Goal: Entertainment & Leisure: Consume media (video, audio)

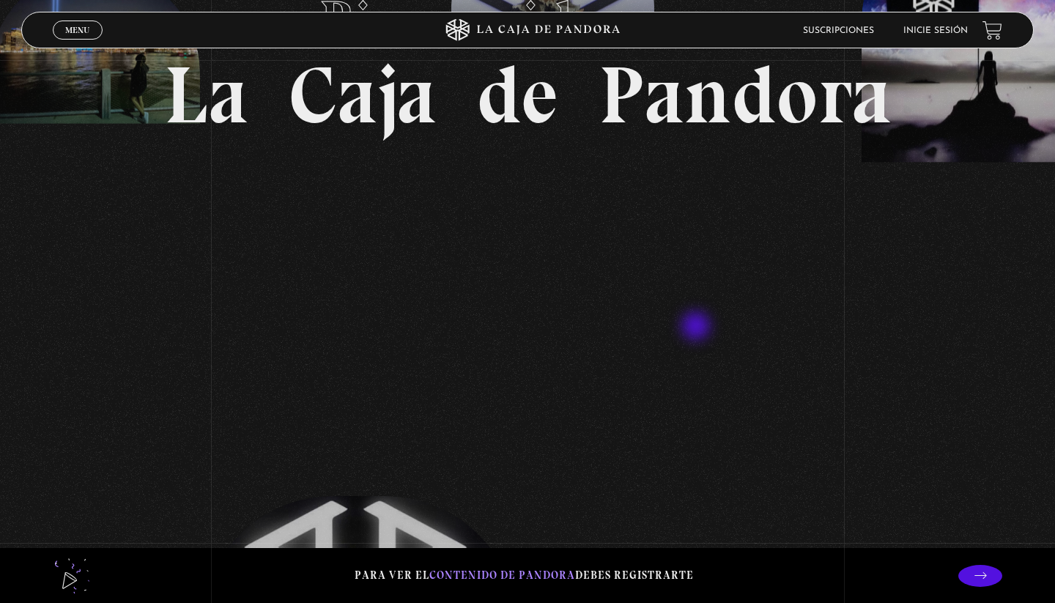
scroll to position [248, 0]
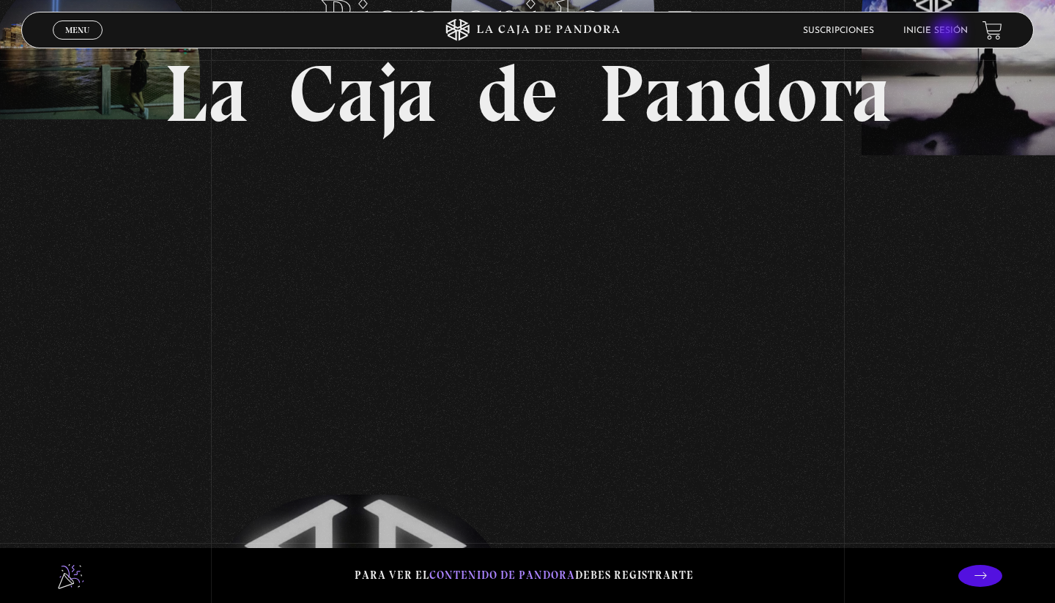
click at [948, 34] on link "Inicie sesión" at bounding box center [935, 30] width 64 height 9
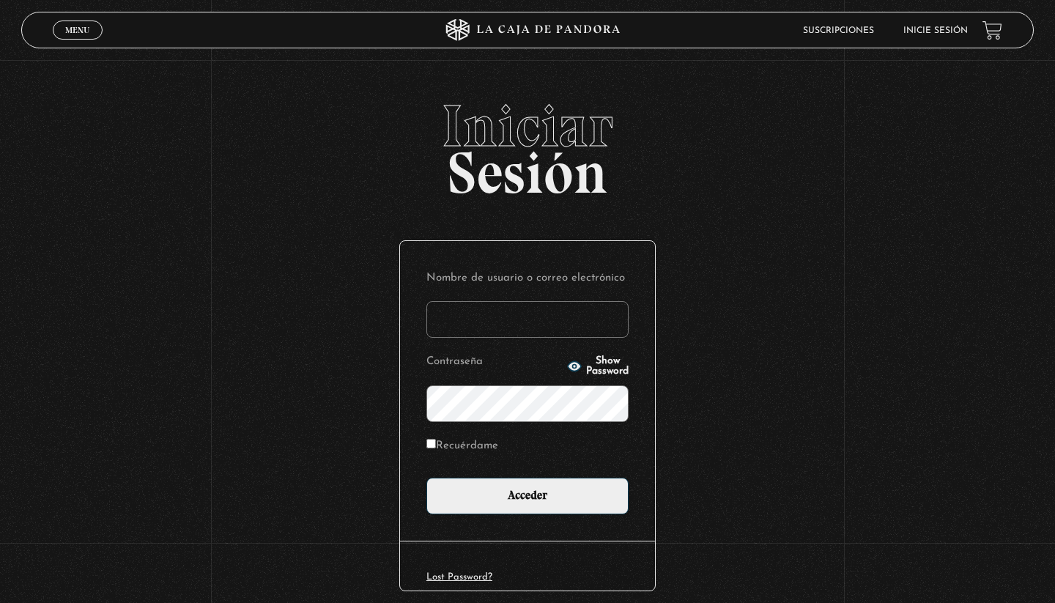
type input "kimberly.alpizar"
click at [528, 495] on input "Acceder" at bounding box center [527, 496] width 202 height 37
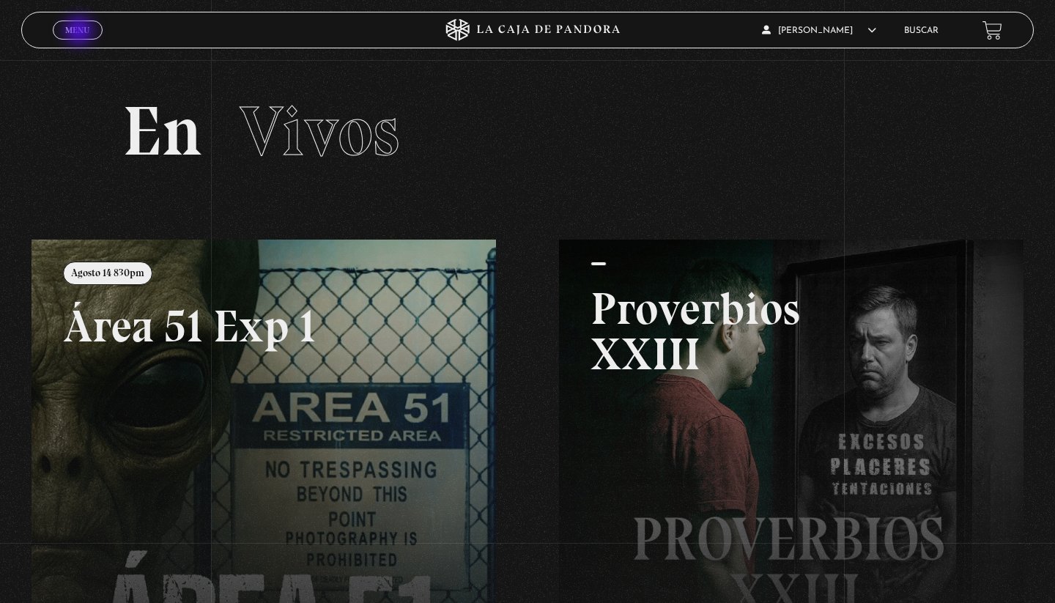
click at [79, 30] on span "Menu" at bounding box center [77, 30] width 24 height 9
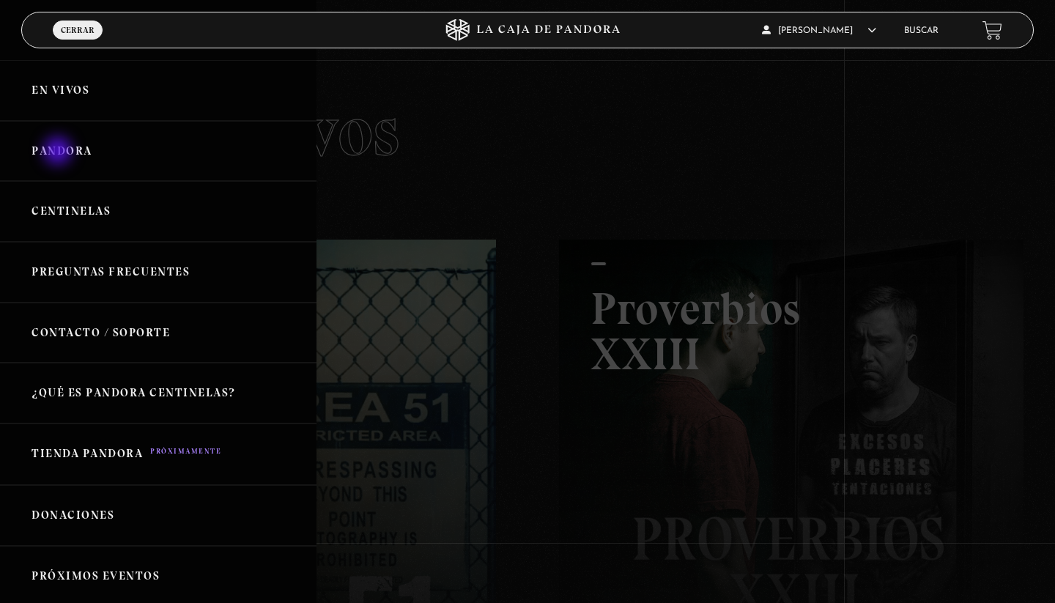
click at [59, 153] on link "Pandora" at bounding box center [158, 151] width 317 height 61
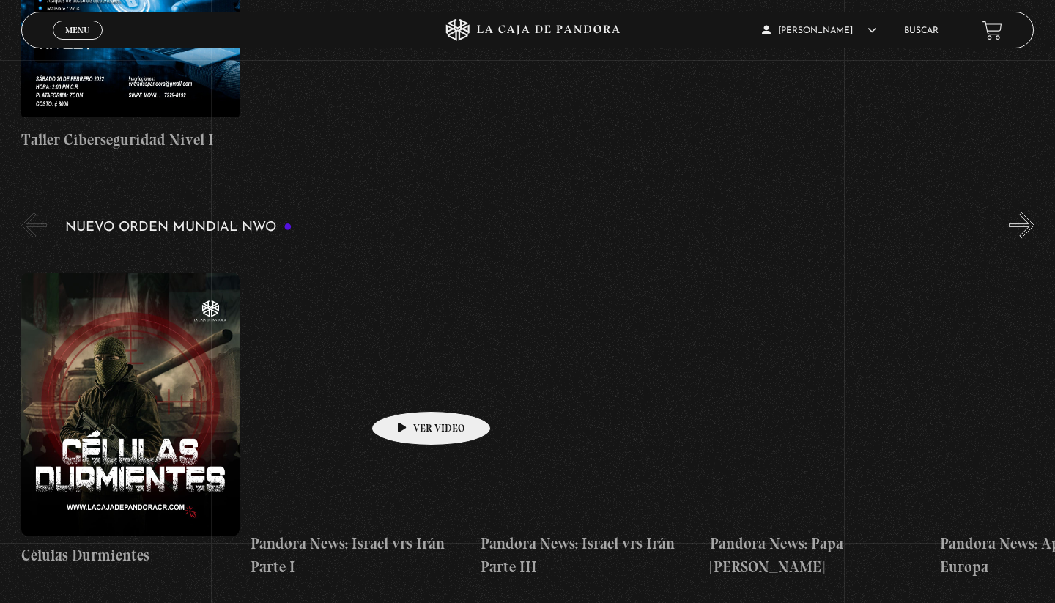
scroll to position [1018, 0]
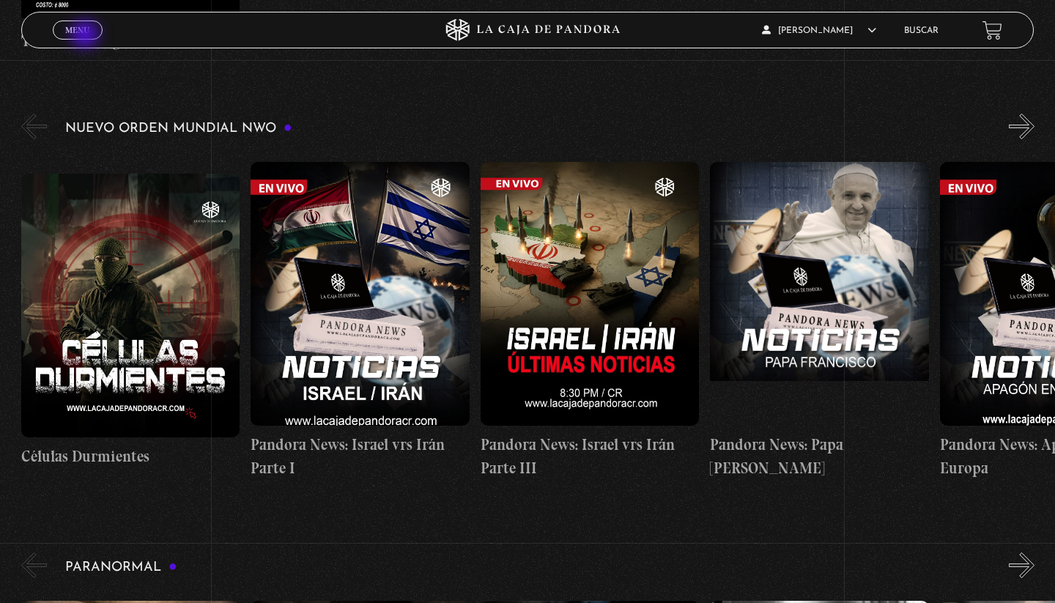
click at [85, 34] on span "Menu" at bounding box center [77, 30] width 24 height 9
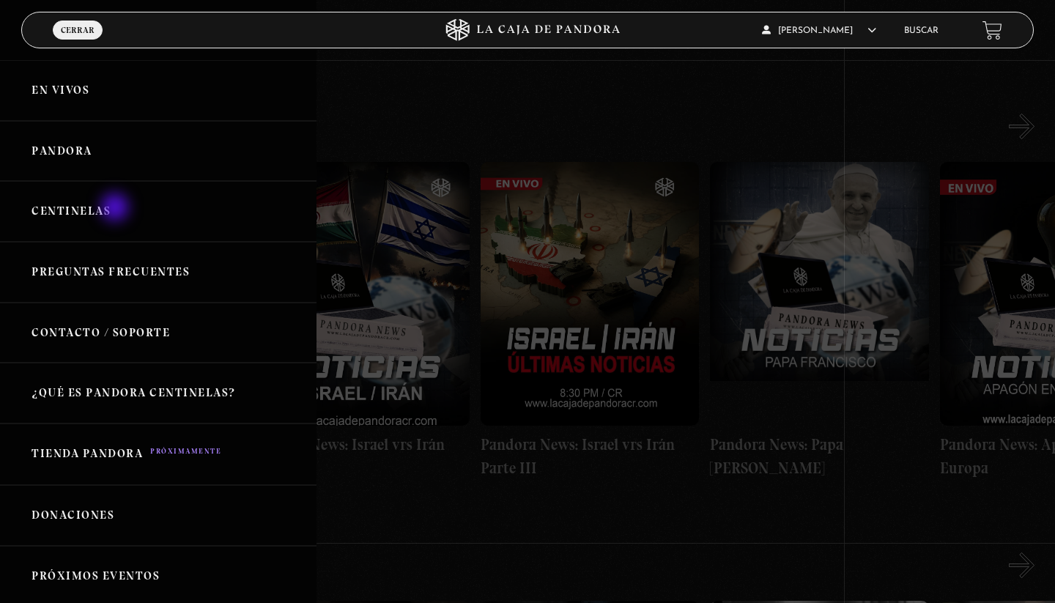
click at [116, 209] on link "Centinelas" at bounding box center [158, 211] width 317 height 61
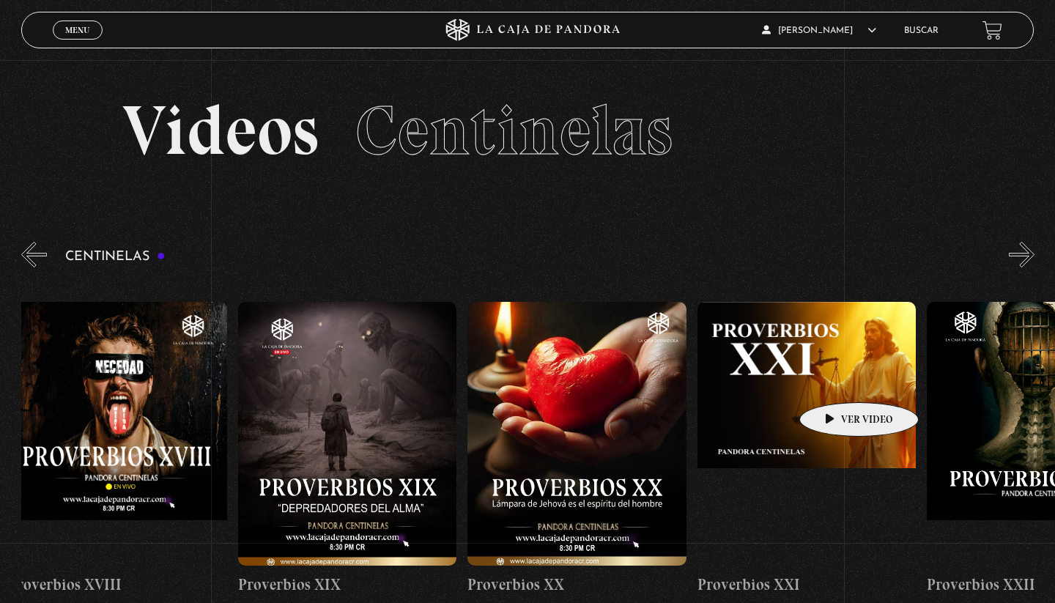
scroll to position [0, 4624]
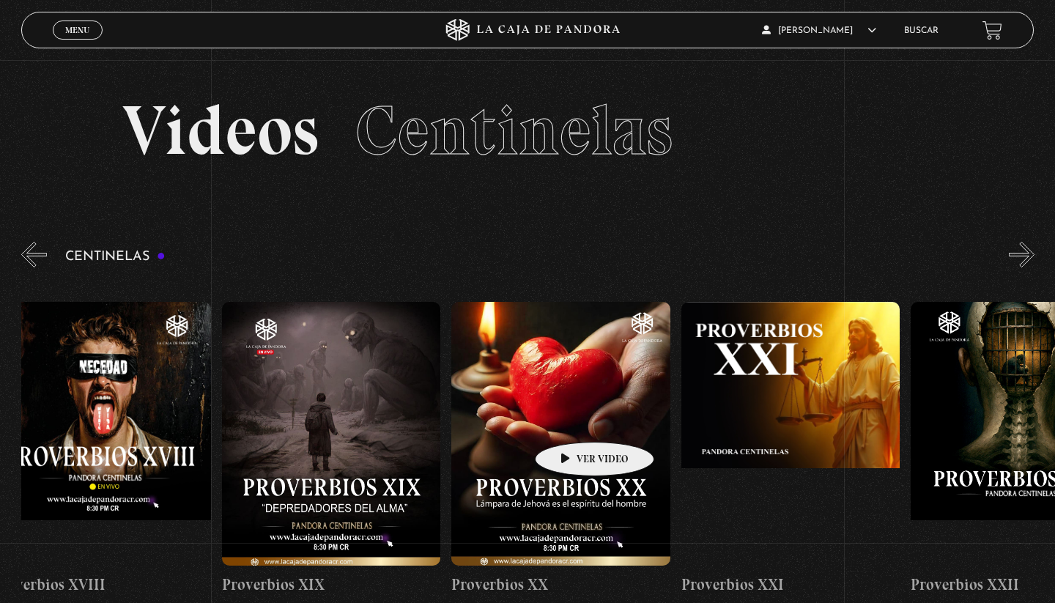
click at [572, 420] on figure at bounding box center [560, 434] width 219 height 264
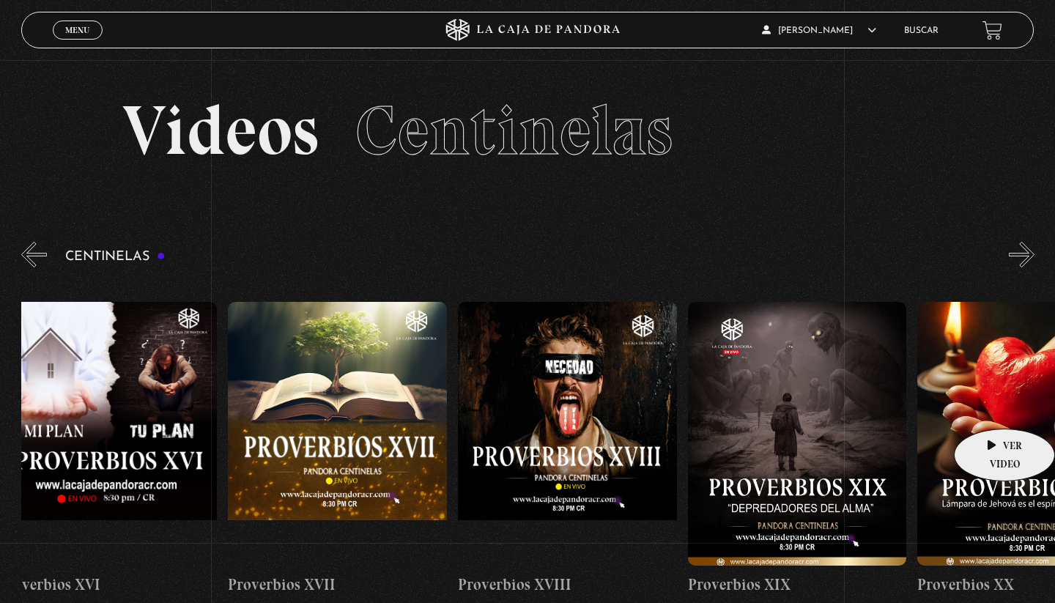
scroll to position [0, 4192]
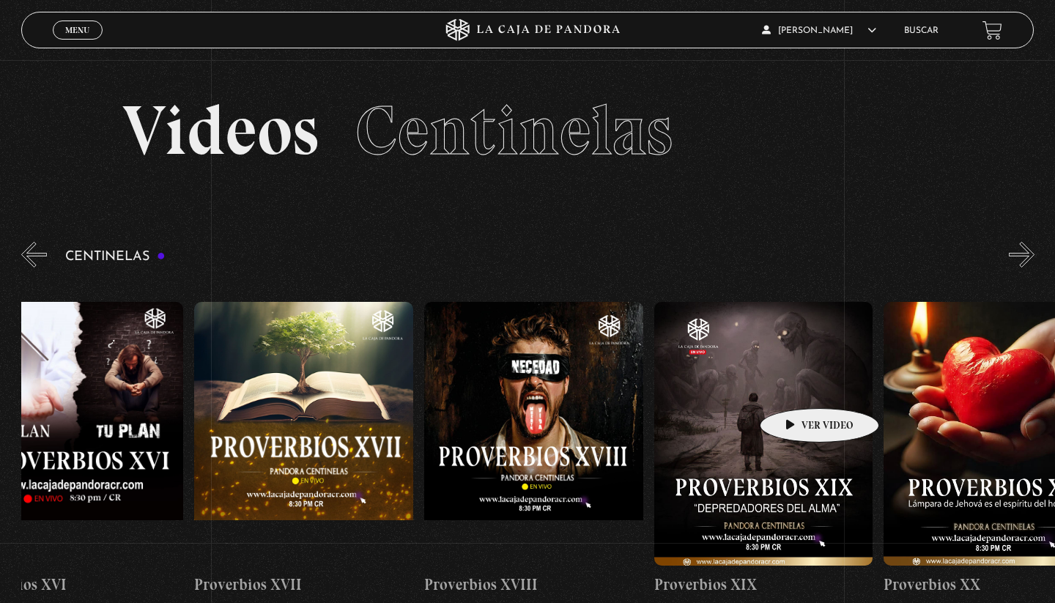
click at [777, 375] on figure at bounding box center [763, 434] width 219 height 264
click at [784, 397] on figure at bounding box center [763, 434] width 219 height 264
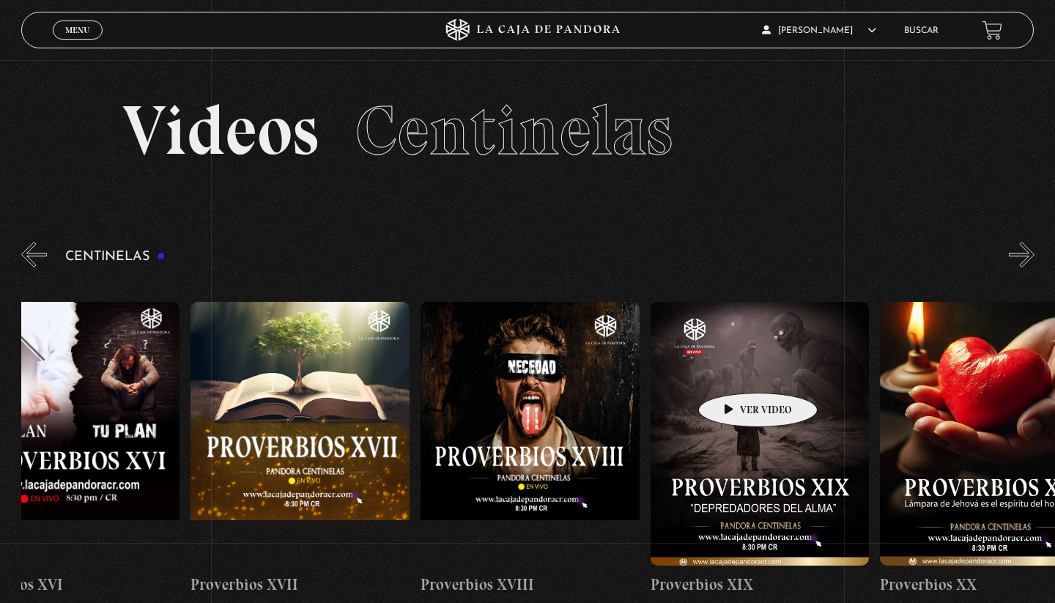
click at [735, 370] on figure at bounding box center [760, 434] width 219 height 264
click at [753, 415] on figure at bounding box center [760, 434] width 219 height 264
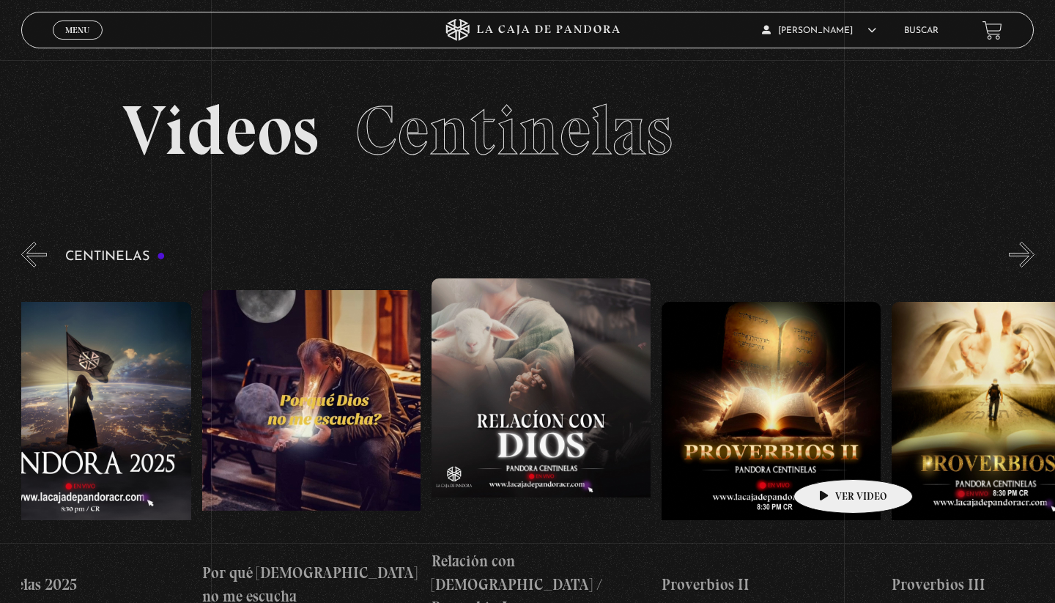
scroll to position [0, 351]
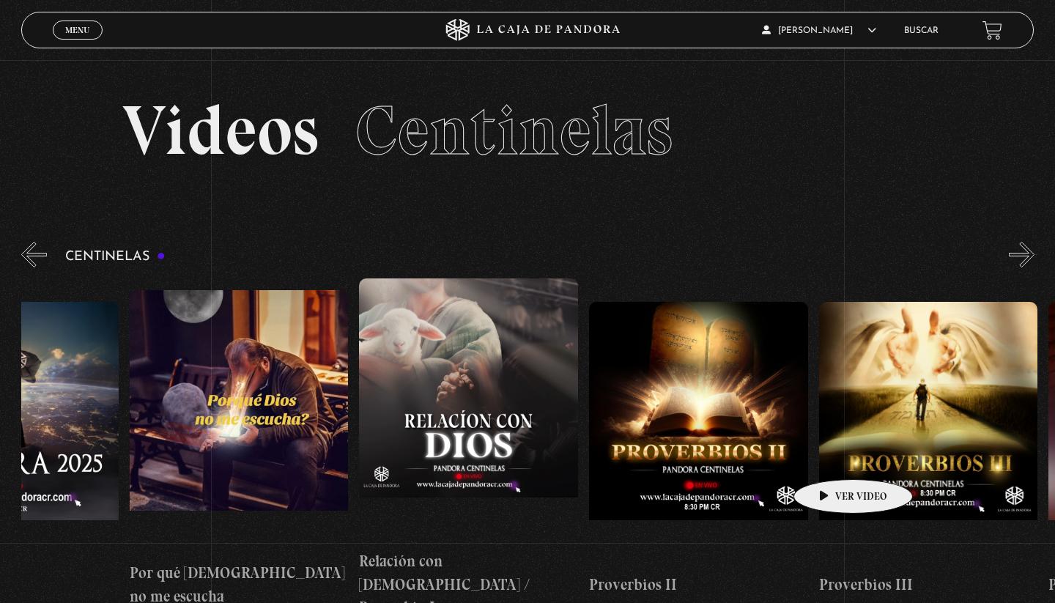
click at [711, 195] on section "Videos Centinelas" at bounding box center [527, 149] width 1055 height 180
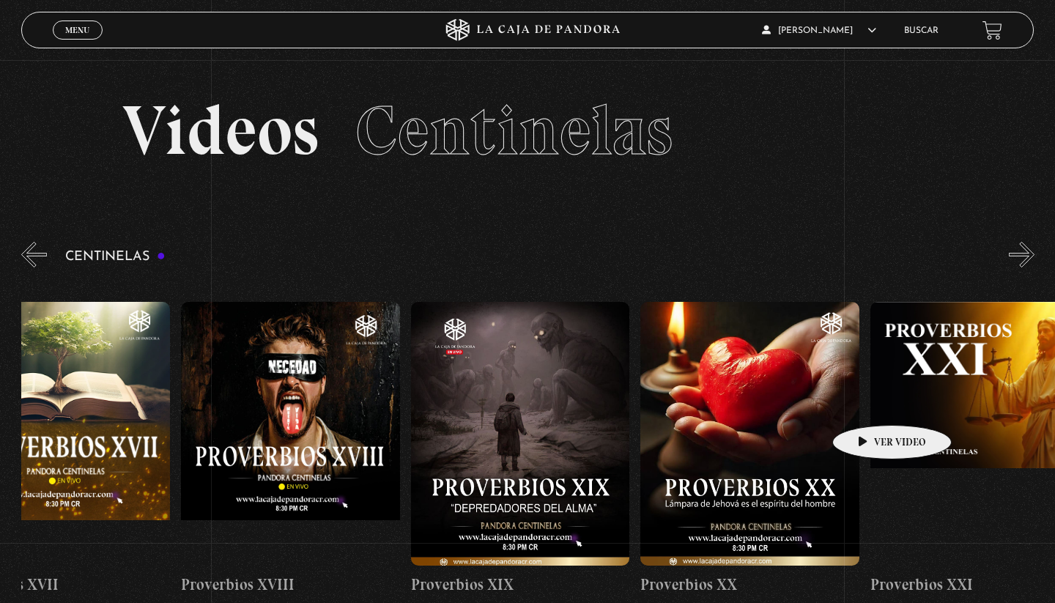
scroll to position [0, 4482]
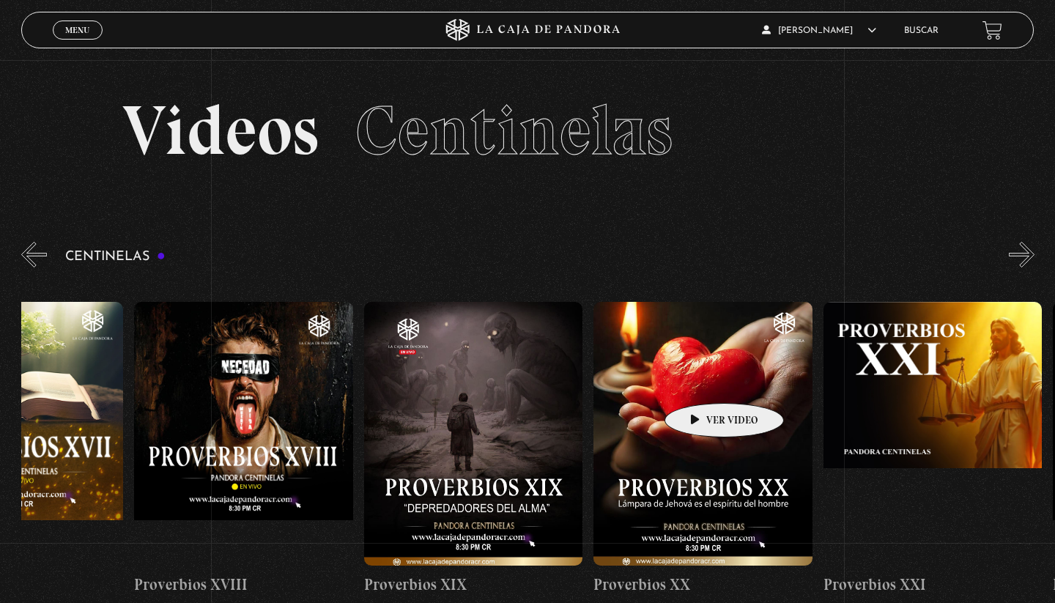
click at [701, 381] on figure at bounding box center [702, 434] width 219 height 264
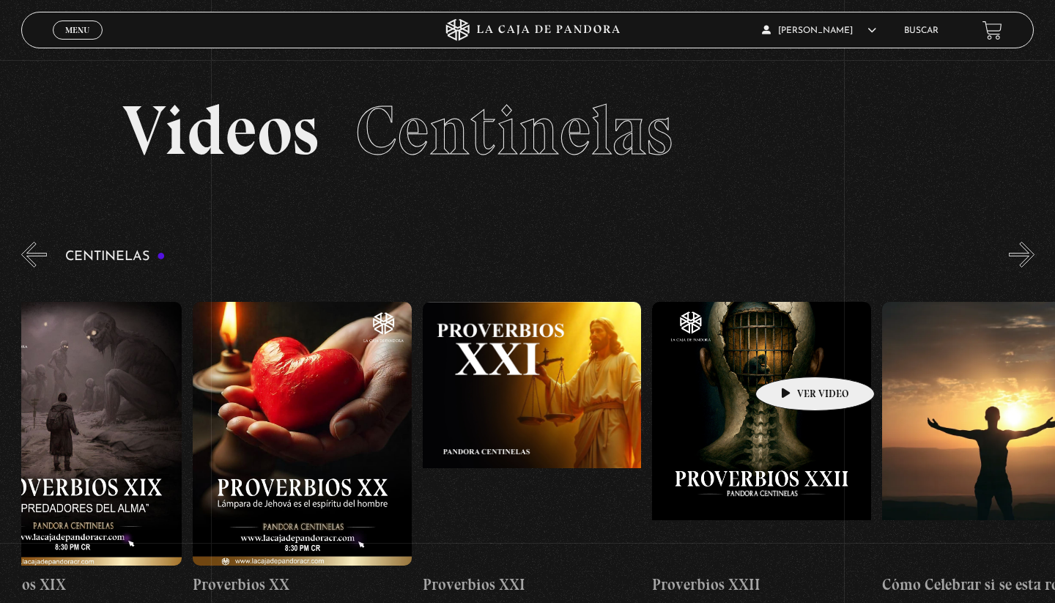
scroll to position [0, 4882]
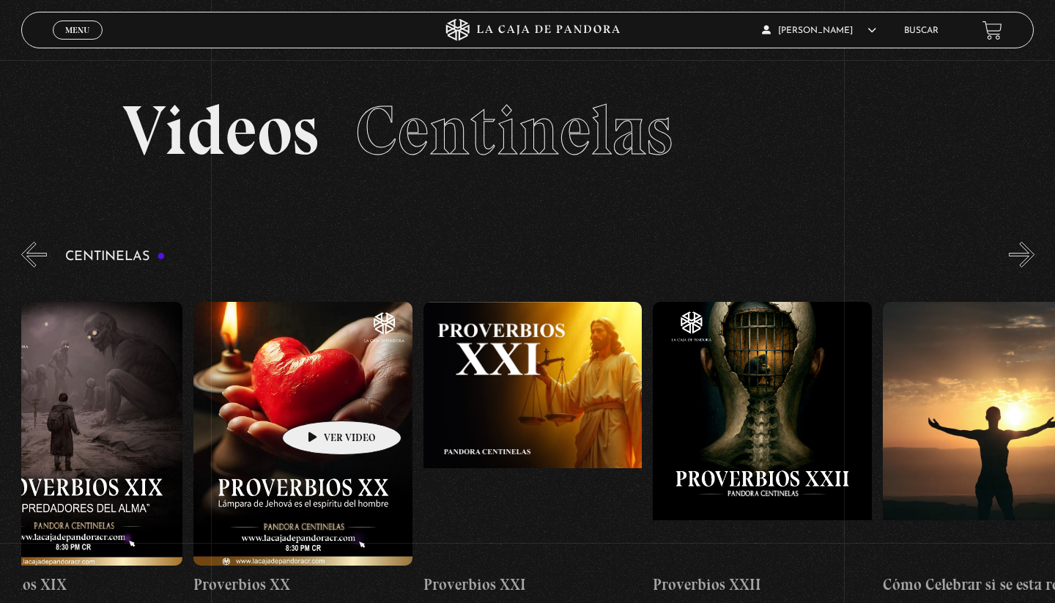
click at [317, 399] on figure at bounding box center [302, 434] width 219 height 264
